Goal: Information Seeking & Learning: Learn about a topic

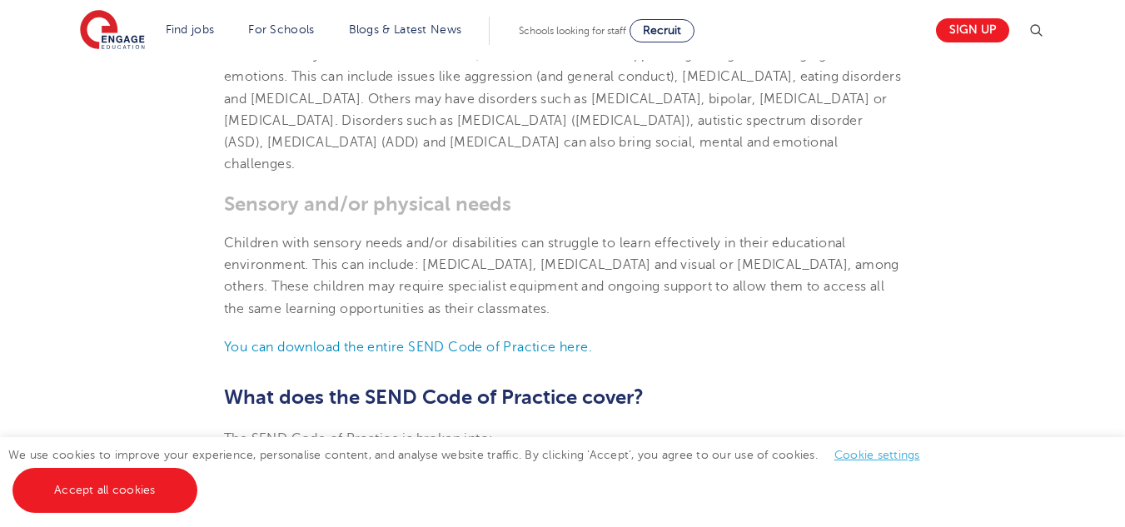
scroll to position [1563, 0]
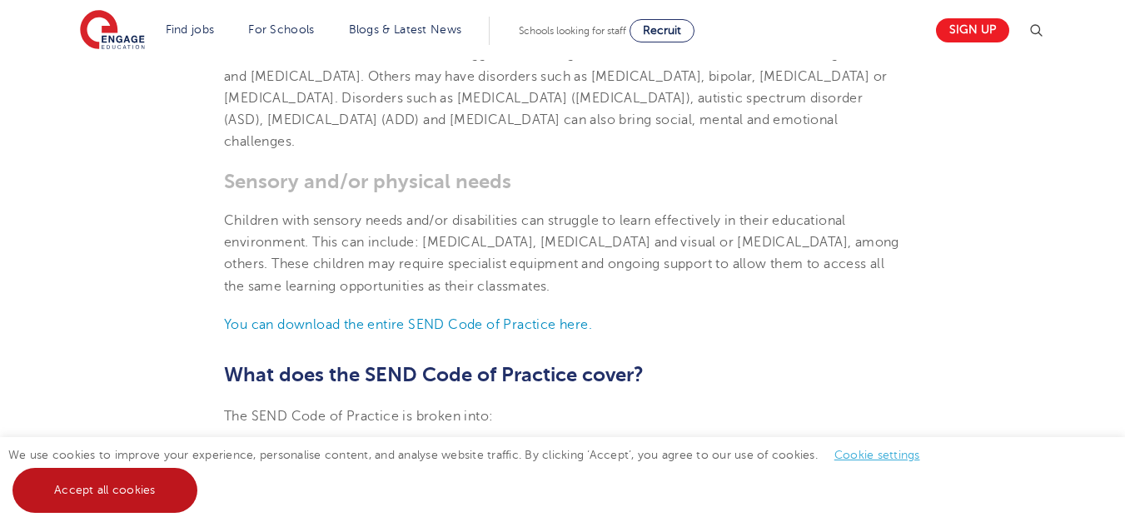
click at [135, 482] on link "Accept all cookies" at bounding box center [104, 490] width 185 height 45
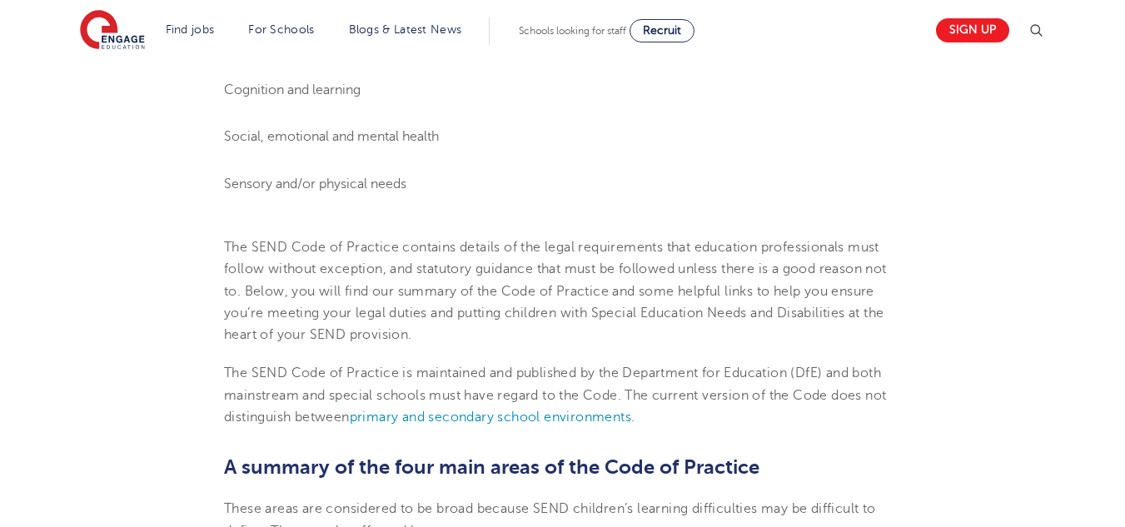
scroll to position [709, 0]
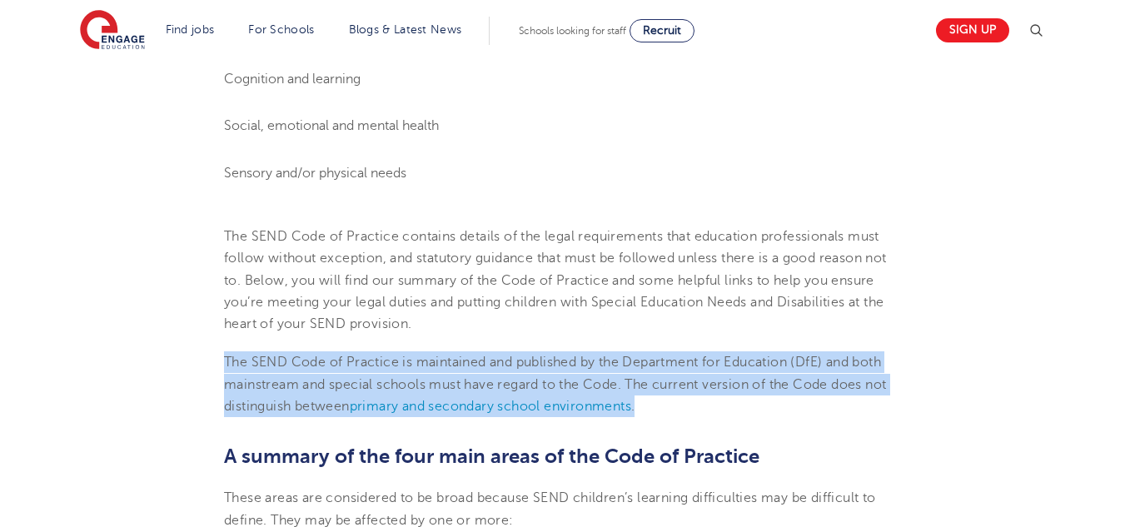
drag, startPoint x: 223, startPoint y: 361, endPoint x: 674, endPoint y: 411, distance: 454.1
copy p "The SEND Code of Practice is maintained and published by the Department for Edu…"
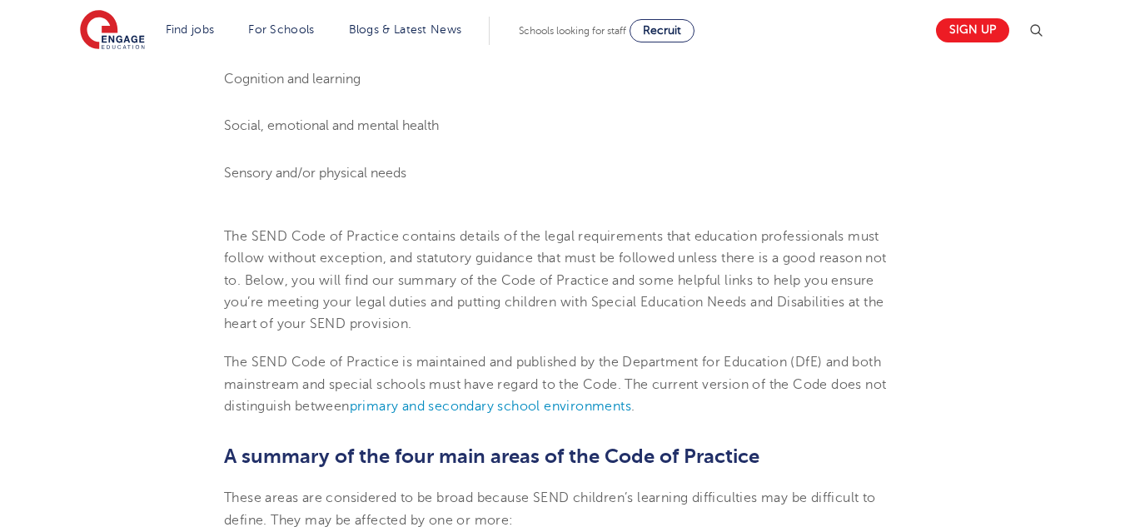
click at [606, 275] on p "The SEND Code of Practice contains details of the legal requirements that educa…" at bounding box center [562, 280] width 677 height 109
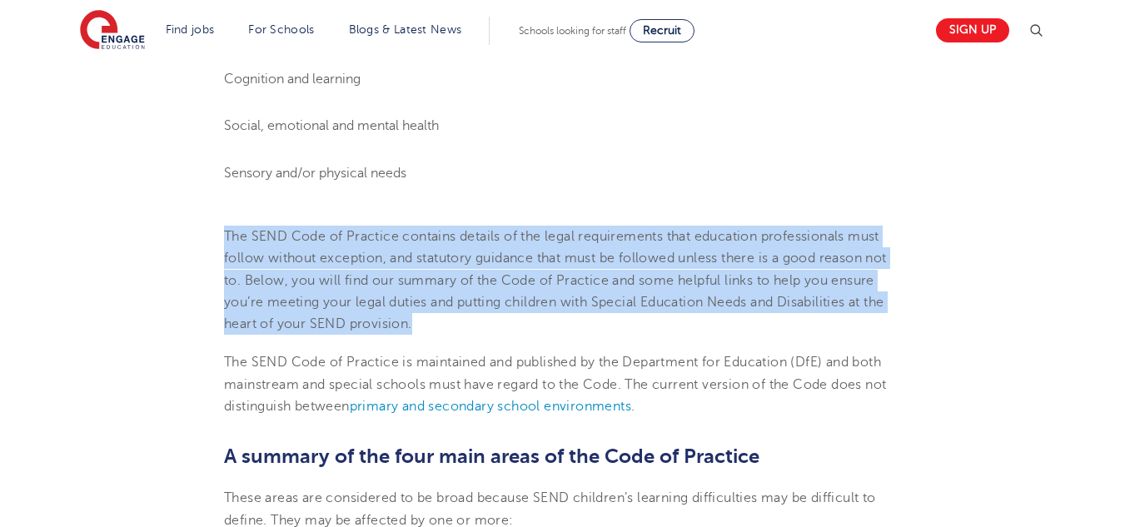
drag, startPoint x: 419, startPoint y: 330, endPoint x: 210, endPoint y: 241, distance: 227.2
copy p "The SEND Code of Practice contains details of the legal requirements that educa…"
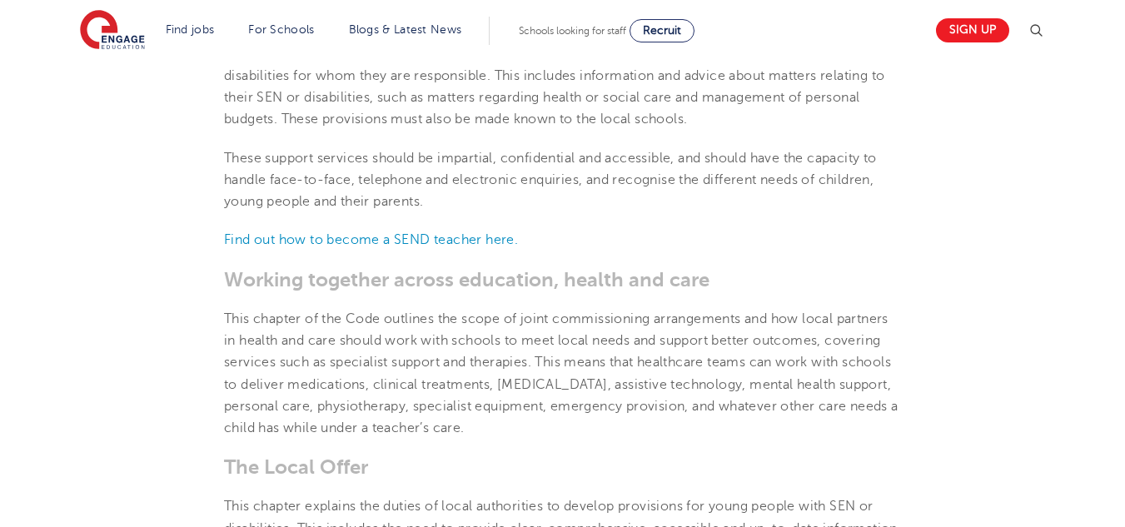
scroll to position [0, 0]
